Goal: Go to known website: Go to known website

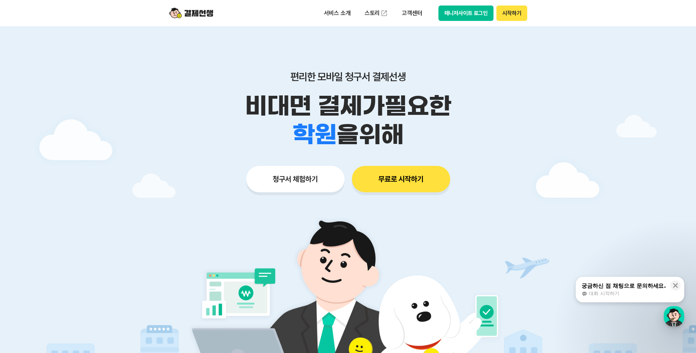
click at [466, 11] on button "매니저사이트 로그인" at bounding box center [465, 13] width 55 height 15
click at [476, 16] on button "매니저사이트 로그인" at bounding box center [465, 13] width 55 height 15
click at [465, 11] on button "매니저사이트 로그인" at bounding box center [465, 13] width 55 height 15
click at [454, 11] on button "매니저사이트 로그인" at bounding box center [465, 13] width 55 height 15
click at [472, 15] on button "매니저사이트 로그인" at bounding box center [465, 13] width 55 height 15
